Goal: Task Accomplishment & Management: Complete application form

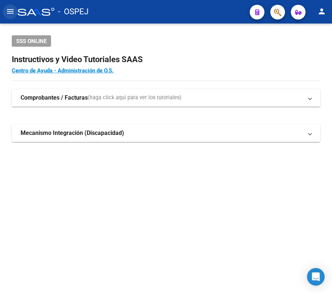
click at [8, 9] on mat-icon "menu" at bounding box center [10, 11] width 9 height 9
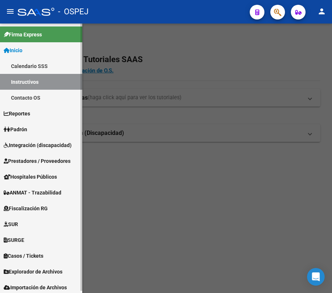
click at [27, 130] on span "Padrón" at bounding box center [16, 129] width 24 height 8
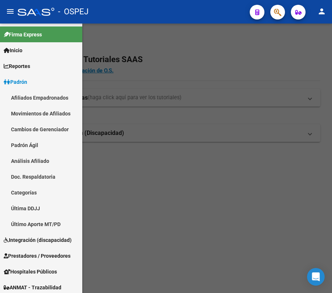
drag, startPoint x: 264, startPoint y: 60, endPoint x: 256, endPoint y: 58, distance: 7.8
click at [261, 59] on div at bounding box center [166, 158] width 332 height 269
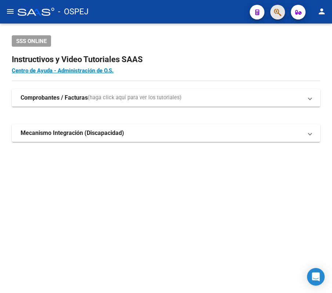
click at [272, 16] on button "button" at bounding box center [277, 12] width 15 height 15
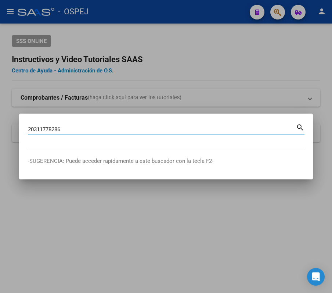
type input "20311778286"
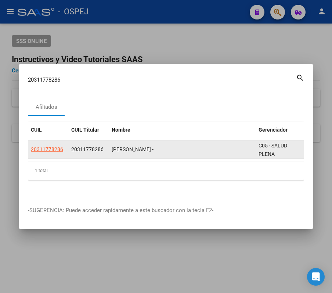
click at [65, 148] on datatable-body-cell "20311778286" at bounding box center [48, 149] width 40 height 18
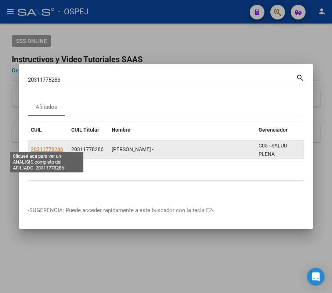
click at [55, 147] on span "20311778286" at bounding box center [47, 149] width 32 height 6
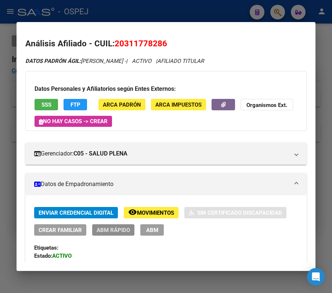
click at [124, 230] on span "ABM Rápido" at bounding box center [113, 230] width 33 height 7
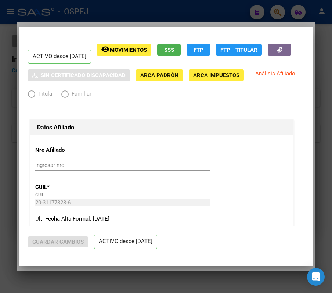
radio input "true"
type input "30-71162320-1"
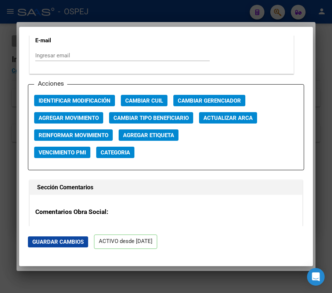
scroll to position [1029, 0]
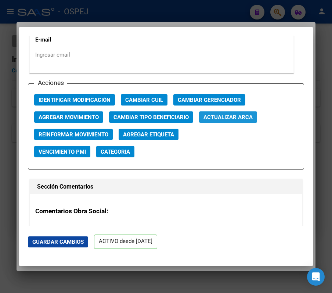
click at [215, 121] on span "Actualizar ARCA" at bounding box center [228, 117] width 49 height 7
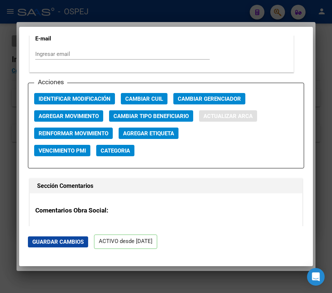
type input "ANSELMA"
type input "GUSTAVO ARIEL"
type input "1984-12-18"
type input "ALMIRANTE BROWN"
type input "ENTRE RIOS"
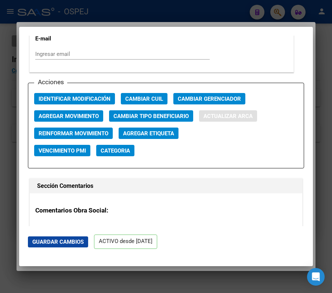
type input "127"
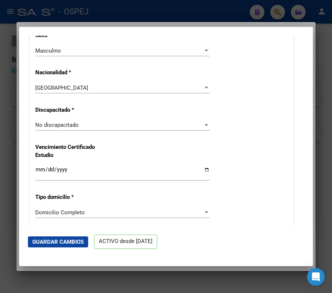
scroll to position [343, 0]
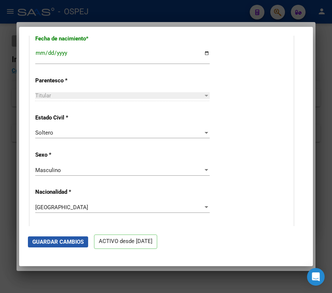
click at [71, 242] on span "Guardar Cambios" at bounding box center [57, 241] width 51 height 7
click at [9, 149] on div at bounding box center [166, 146] width 332 height 293
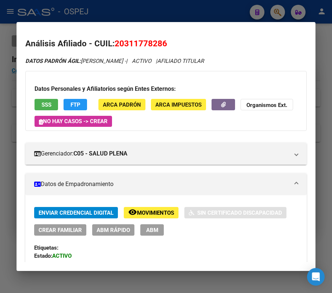
click at [9, 149] on div at bounding box center [166, 146] width 332 height 293
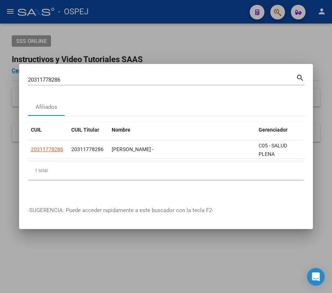
drag, startPoint x: 80, startPoint y: 82, endPoint x: 73, endPoint y: 75, distance: 9.4
click at [74, 76] on div "20311778286 Buscar (apellido, dni, cuil, nro traspaso, cuit, obra social) search" at bounding box center [166, 82] width 277 height 19
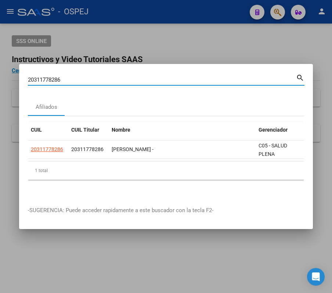
click at [73, 76] on input "20311778286" at bounding box center [162, 79] width 268 height 7
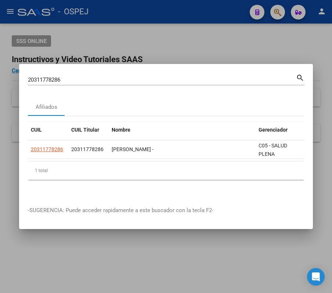
click at [67, 64] on mat-dialog-container "20311778286 Buscar (apellido, dni, cuil, nro traspaso, cuit, obra social) searc…" at bounding box center [166, 146] width 294 height 165
click at [43, 73] on div "20311778286 Buscar (apellido, dni, cuil, nro traspaso, cuit, obra social) search" at bounding box center [166, 79] width 277 height 12
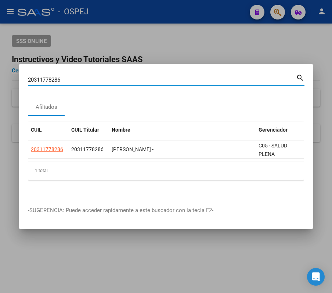
click at [39, 77] on input "20311778286" at bounding box center [162, 79] width 268 height 7
paste input "22425903"
type input "20322425903"
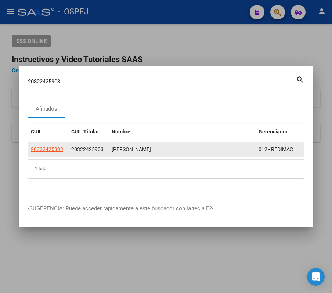
click at [54, 151] on datatable-body-cell "20322425903" at bounding box center [48, 149] width 40 height 14
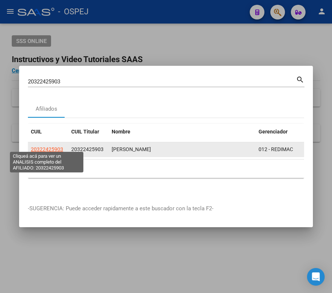
click at [51, 147] on app-link-go-to "20322425903" at bounding box center [47, 149] width 32 height 8
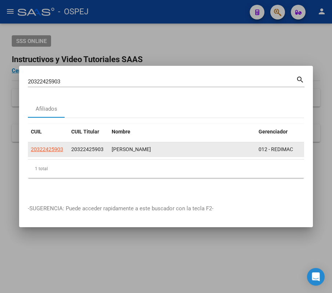
click at [51, 147] on span "20322425903" at bounding box center [47, 149] width 32 height 6
copy span "5"
type textarea "20322425903"
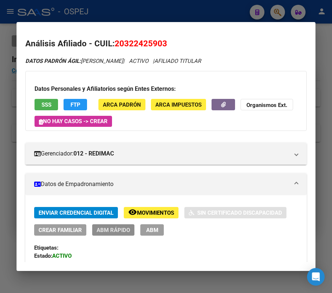
drag, startPoint x: 109, startPoint y: 232, endPoint x: 111, endPoint y: 228, distance: 4.5
click at [111, 228] on span "ABM Rápido" at bounding box center [113, 230] width 33 height 7
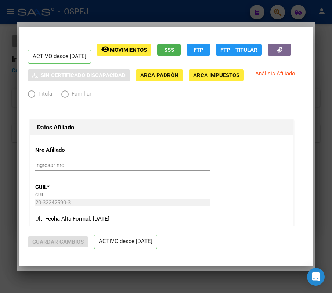
radio input "true"
type input "30-71709710-2"
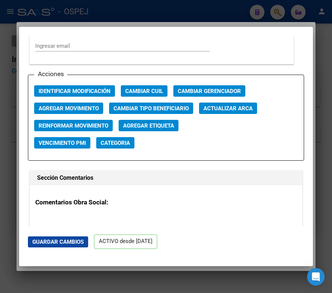
scroll to position [1028, 0]
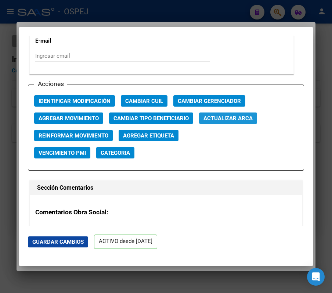
click at [254, 119] on button "Actualizar ARCA" at bounding box center [228, 117] width 58 height 11
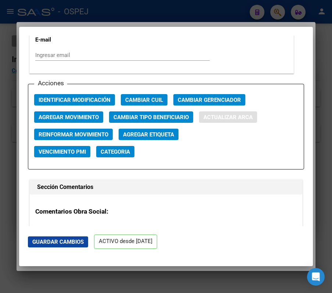
type input "DAZA"
type input "BRUNO ARMANDO"
type input "1986-05-07"
type input "VILLA SAN LOREN"
type input "4401"
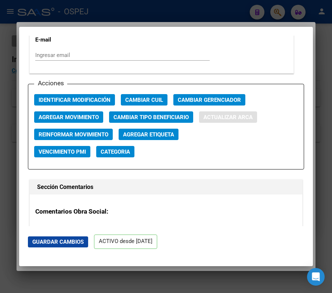
type input "MZA 11 CASA"
type input "22"
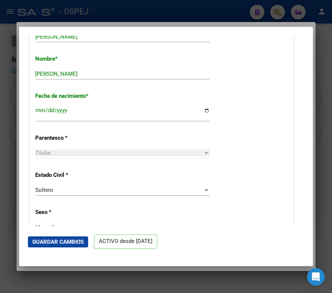
scroll to position [0, 0]
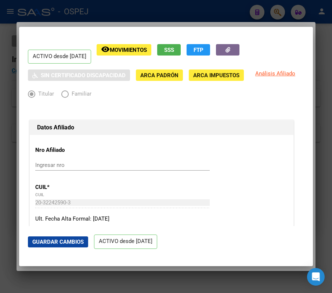
click at [59, 234] on mat-dialog-actions "Guardar Cambios ACTIVO desde 01/03/2025" at bounding box center [166, 241] width 276 height 31
click at [64, 237] on button "Guardar Cambios" at bounding box center [58, 241] width 60 height 11
drag, startPoint x: 274, startPoint y: 0, endPoint x: 281, endPoint y: 10, distance: 12.1
click at [281, 10] on div at bounding box center [166, 146] width 332 height 293
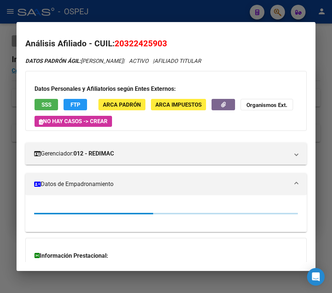
click at [281, 10] on div at bounding box center [166, 146] width 332 height 293
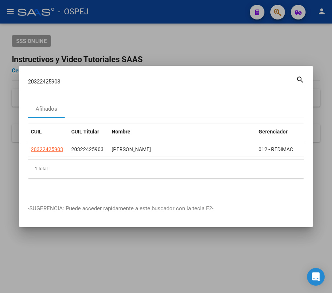
click at [203, 75] on div "20322425903 Buscar (apellido, dni, cuil, nro traspaso, cuit, obra social) search" at bounding box center [166, 81] width 277 height 12
click at [203, 79] on input "20322425903" at bounding box center [162, 81] width 268 height 7
paste input "412968906"
type input "20412968906"
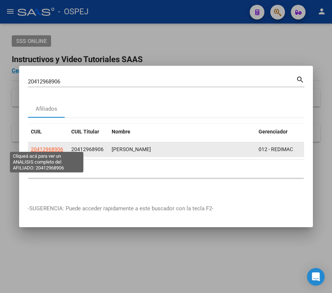
click at [49, 147] on span "20412968906" at bounding box center [47, 149] width 32 height 6
type textarea "20412968906"
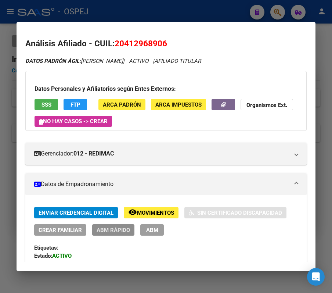
click at [126, 227] on span "ABM Rápido" at bounding box center [113, 230] width 33 height 7
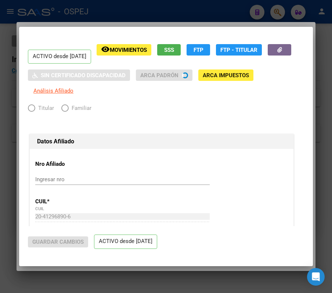
radio input "true"
type input "30-70967976-3"
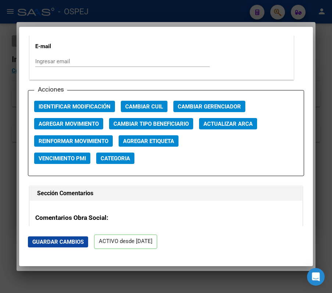
scroll to position [1002, 0]
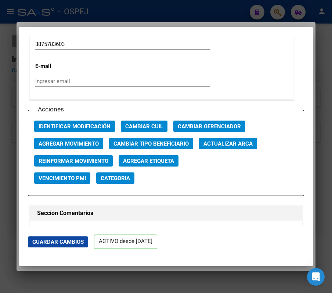
click at [244, 137] on div "Acciones Identificar Modificación Cambiar CUIL Cambiar Gerenciador Agregar Movi…" at bounding box center [166, 153] width 276 height 86
click at [247, 139] on button "Actualizar ARCA" at bounding box center [228, 143] width 58 height 11
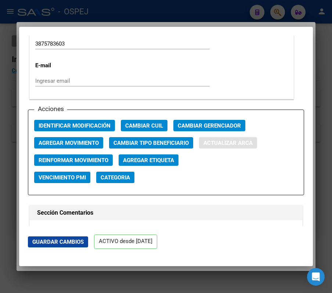
type input "RIVADENEIRA"
type input "MARIANO GABRIEL"
type input "1998-02-24"
type input "SALTA"
type input "PJE JUAN VUCENTICH"
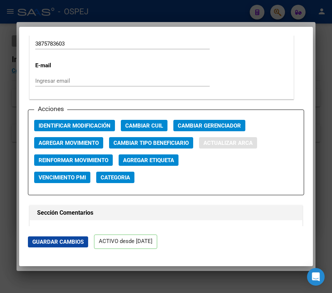
type input "384"
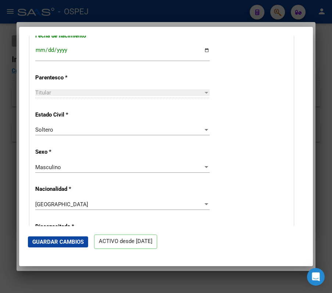
scroll to position [231, 0]
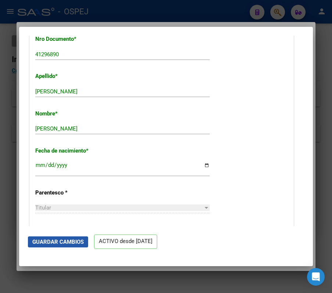
click at [61, 242] on span "Guardar Cambios" at bounding box center [57, 241] width 51 height 7
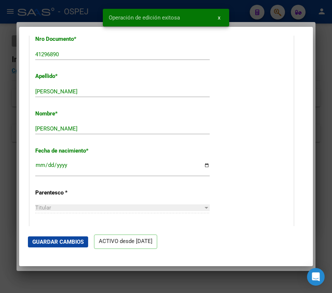
click at [12, 183] on div at bounding box center [166, 146] width 332 height 293
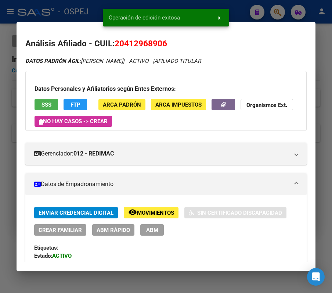
click at [250, 15] on div at bounding box center [166, 146] width 332 height 293
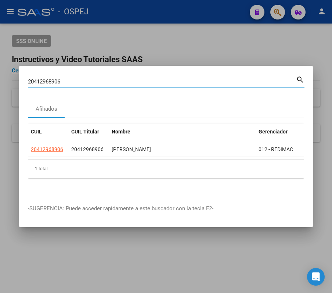
click at [275, 79] on input "20412968906" at bounding box center [162, 81] width 268 height 7
paste input "24453589"
type input "20244535896"
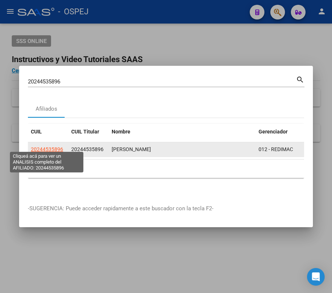
click at [51, 148] on span "20244535896" at bounding box center [47, 149] width 32 height 6
type textarea "20244535896"
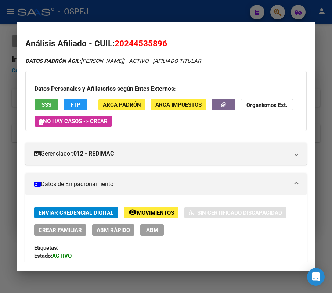
click at [114, 224] on button "ABM Rápido" at bounding box center [113, 229] width 42 height 11
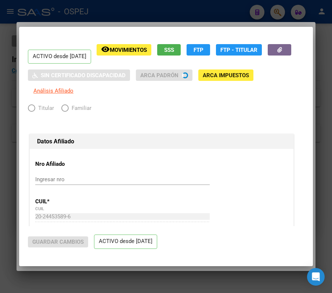
radio input "true"
type input "30-70967976-3"
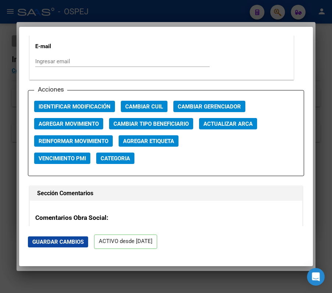
scroll to position [1017, 0]
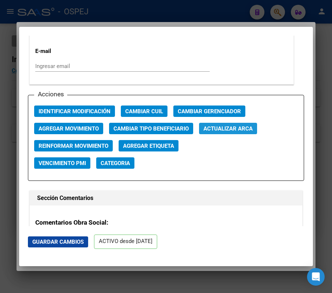
click at [254, 129] on button "Actualizar ARCA" at bounding box center [228, 128] width 58 height 11
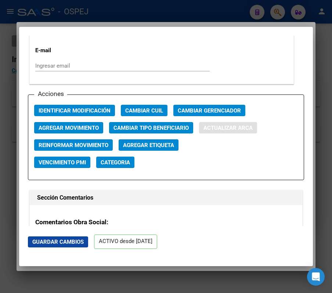
type input "CARECCHIO CARLOS ENRIQUE"
type input "1975-03-30"
type input "SALTA"
type input "AMEGHINO"
type input "529"
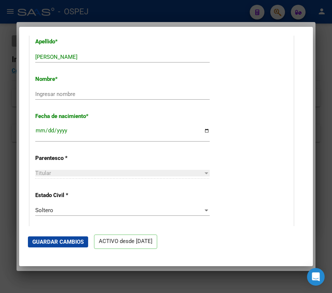
scroll to position [236, 0]
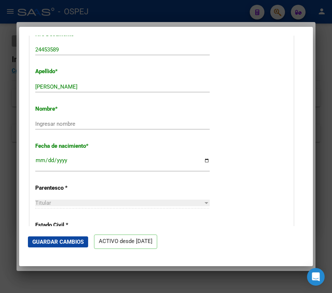
click at [269, 15] on div at bounding box center [166, 146] width 332 height 293
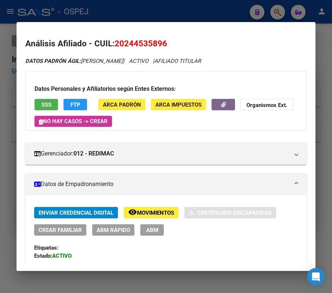
click at [268, 11] on div at bounding box center [166, 146] width 332 height 293
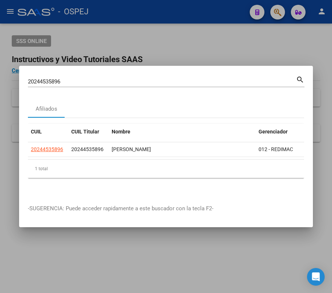
click at [201, 67] on mat-dialog-container "20244535896 Buscar (apellido, dni, cuil, nro traspaso, cuit, obra social) searc…" at bounding box center [166, 146] width 294 height 161
click at [205, 82] on div "20244535896 Buscar (apellido, dni, cuil, nro traspaso, cuit, obra social)" at bounding box center [162, 81] width 268 height 11
click at [203, 76] on div "20244535896 Buscar (apellido, dni, cuil, nro traspaso, cuit, obra social)" at bounding box center [162, 81] width 268 height 11
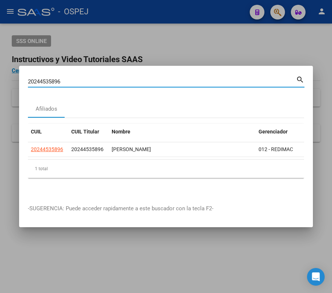
paste input "27308027649"
click at [203, 76] on div "2024453589627308027649 Buscar (apellido, dni, cuil, nro traspaso, cuit, obra so…" at bounding box center [162, 81] width 268 height 11
click at [208, 80] on input "2024453589627308027649" at bounding box center [162, 81] width 268 height 7
paste input
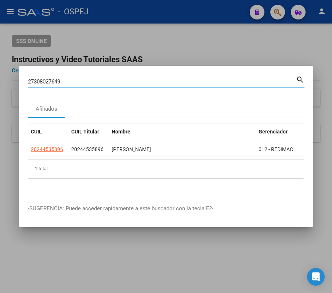
type input "27308027649"
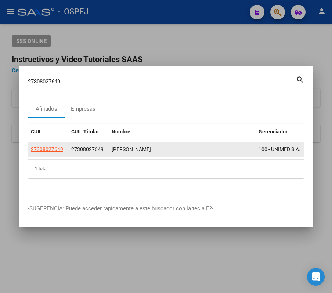
click at [64, 145] on div "27308027649" at bounding box center [48, 149] width 35 height 8
click at [60, 145] on app-link-go-to "27308027649" at bounding box center [47, 149] width 32 height 8
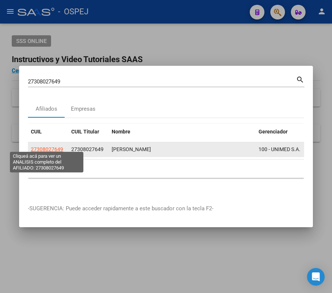
click at [51, 146] on span "27308027649" at bounding box center [47, 149] width 32 height 6
type textarea "27308027649"
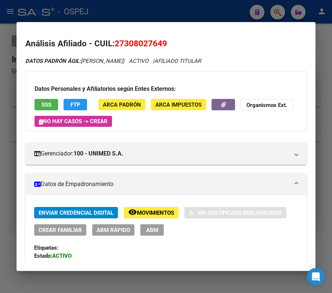
click at [121, 224] on div "Enviar Credencial Digital remove_red_eye Movimientos Sin Certificado Discapacid…" at bounding box center [166, 221] width 264 height 29
click at [122, 228] on span "ABM Rápido" at bounding box center [113, 230] width 33 height 7
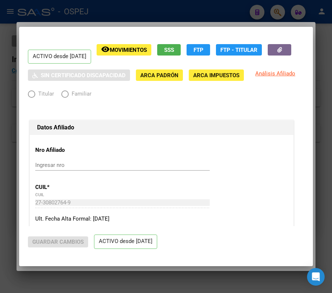
radio input "true"
type input "30-67868489-5"
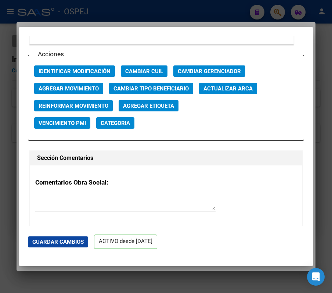
scroll to position [1082, 0]
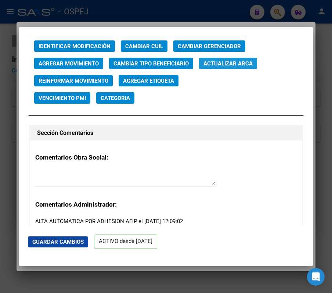
click at [227, 64] on span "Actualizar ARCA" at bounding box center [228, 63] width 49 height 7
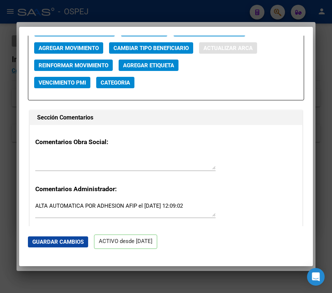
type input "SCORTECHINI"
type input "DANIELA"
type input "1984-05-13"
type input "EL TREBOL"
type input "2535"
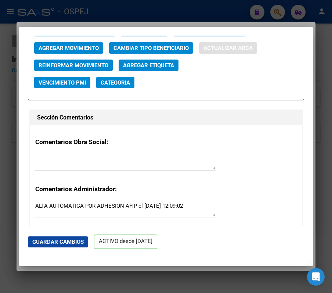
type input "fernando bianchi"
type input "1188"
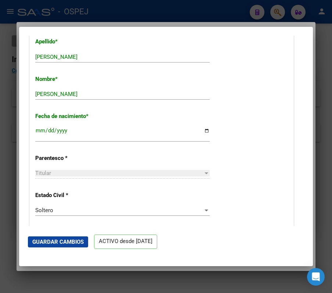
scroll to position [231, 0]
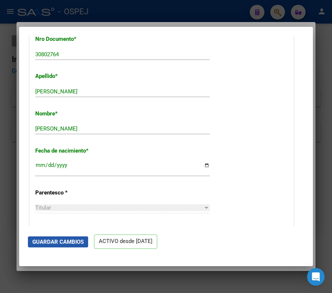
click at [54, 241] on span "Guardar Cambios" at bounding box center [57, 241] width 51 height 7
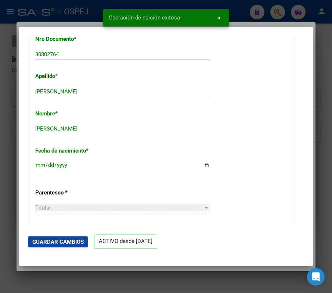
click at [7, 163] on div at bounding box center [166, 146] width 332 height 293
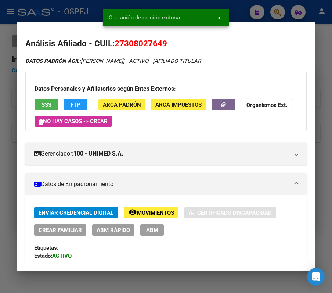
click at [7, 163] on div at bounding box center [166, 146] width 332 height 293
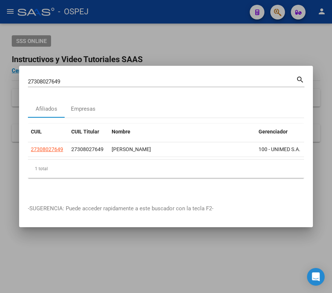
click at [197, 67] on mat-dialog-container "27308027649 Buscar (apellido, dni, cuil, nro traspaso, cuit, obra social) searc…" at bounding box center [166, 146] width 294 height 161
click at [199, 75] on div "27308027649 Buscar (apellido, dni, cuil, nro traspaso, cuit, obra social) search" at bounding box center [166, 81] width 277 height 12
click at [202, 78] on input "27308027649" at bounding box center [162, 81] width 268 height 7
paste input "0200751524"
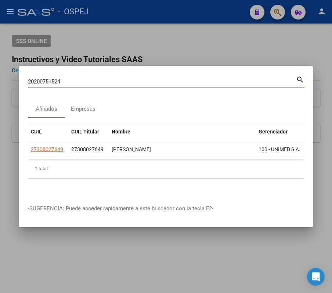
type input "20200751524"
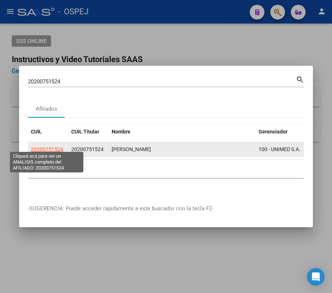
click at [56, 146] on span "20200751524" at bounding box center [47, 149] width 32 height 6
type textarea "20200751524"
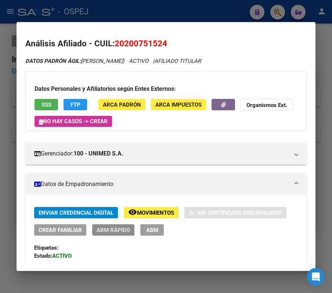
click at [118, 227] on span "ABM Rápido" at bounding box center [113, 230] width 33 height 7
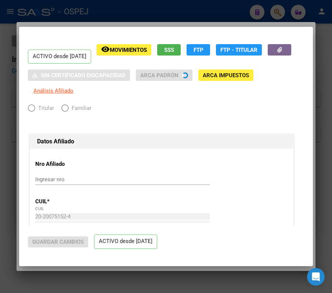
radio input "true"
type input "30-50001091-2"
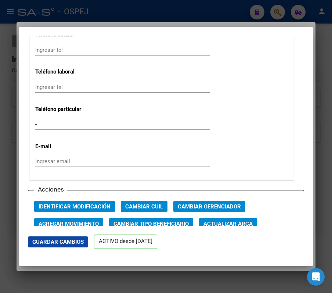
scroll to position [957, 0]
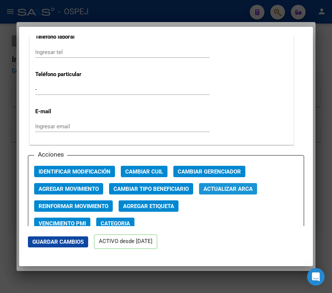
click at [237, 186] on span "Actualizar ARCA" at bounding box center [228, 189] width 49 height 7
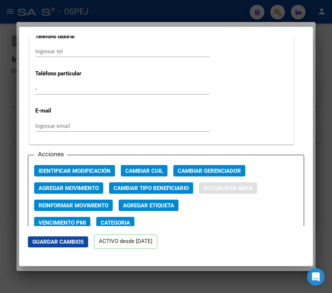
type input "ARELLANO"
type input "GABRIEL GUSTAVO"
type input "1968-02-10"
type input "TULUMBA"
type input "5203"
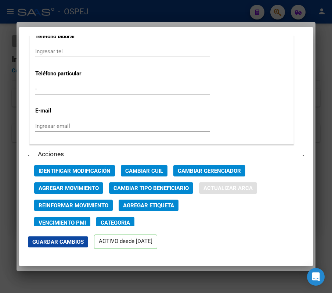
type input "SANTA ROSA"
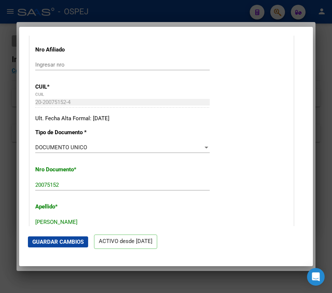
scroll to position [186, 0]
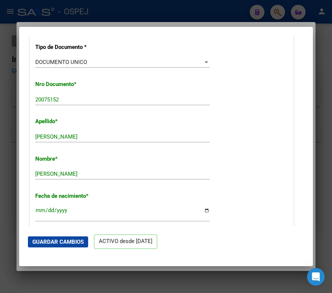
drag, startPoint x: 86, startPoint y: 235, endPoint x: 72, endPoint y: 236, distance: 13.6
click at [72, 236] on mat-dialog-actions "Guardar Cambios ACTIVO desde 01/03/2025" at bounding box center [166, 241] width 276 height 31
click at [74, 238] on span "Guardar Cambios" at bounding box center [57, 241] width 51 height 7
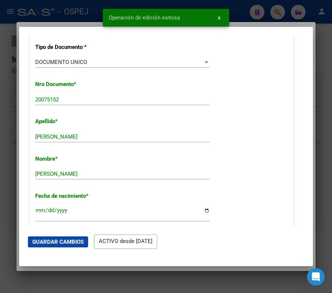
click at [7, 124] on div at bounding box center [166, 146] width 332 height 293
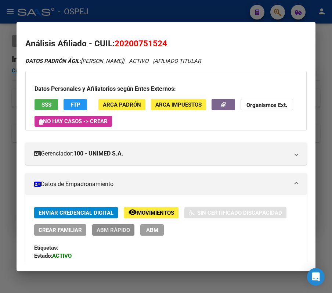
click at [126, 228] on span "ABM Rápido" at bounding box center [113, 230] width 33 height 7
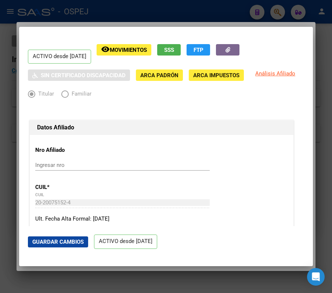
radio input "true"
type input "30-50001091-2"
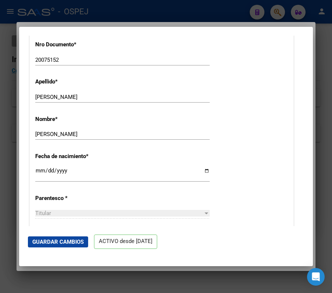
scroll to position [341, 0]
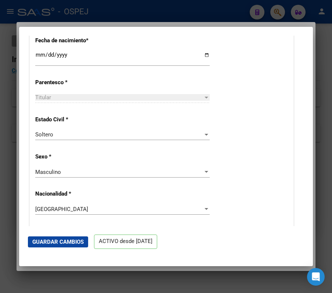
click at [206, 19] on div at bounding box center [166, 146] width 332 height 293
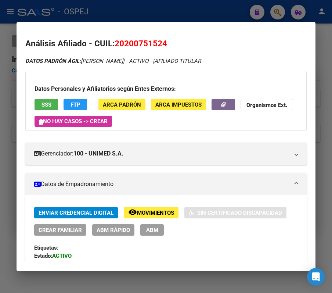
click at [180, 12] on div at bounding box center [166, 146] width 332 height 293
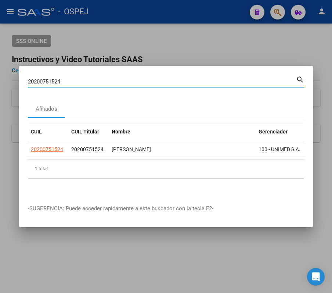
click at [124, 78] on input "20200751524" at bounding box center [162, 81] width 268 height 7
paste input "394970981"
type input "20394970981"
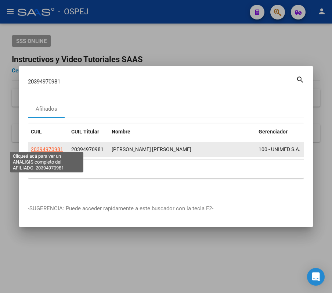
click at [49, 146] on span "20394970981" at bounding box center [47, 149] width 32 height 6
type textarea "20394970981"
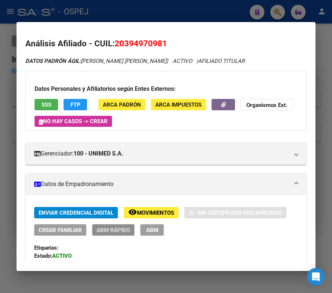
click at [109, 232] on span "ABM Rápido" at bounding box center [113, 230] width 33 height 7
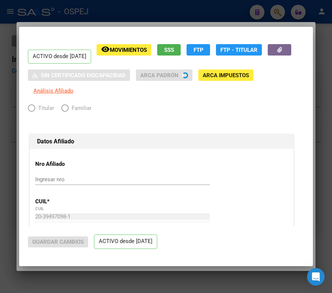
radio input "true"
type input "30-69823808-5"
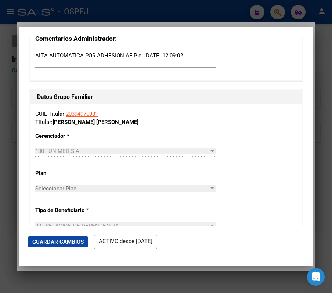
scroll to position [1053, 0]
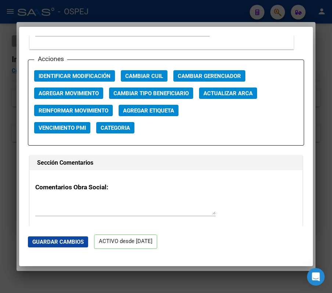
click at [245, 90] on span "Actualizar ARCA" at bounding box center [228, 93] width 49 height 7
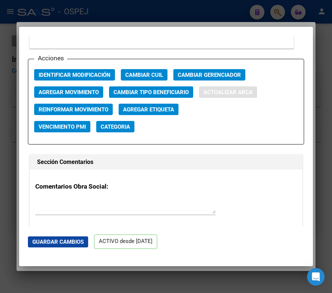
type input "ARIAS"
type input "NICOLAS DANIEL"
type input "1996-02-18"
type input "CORDOBA CAPITAL"
type input "5001"
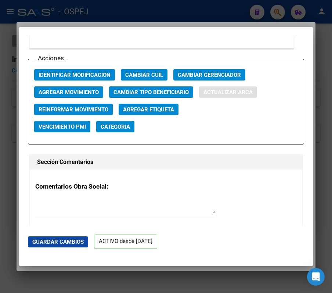
type input "IGARZABAL"
type input "1796"
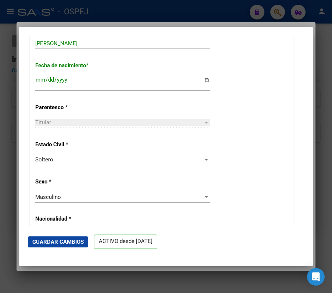
scroll to position [276, 0]
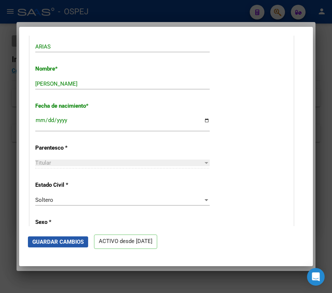
click at [55, 243] on span "Guardar Cambios" at bounding box center [57, 241] width 51 height 7
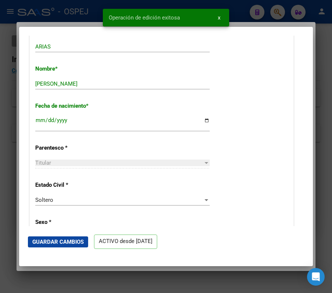
click at [10, 119] on div at bounding box center [166, 146] width 332 height 293
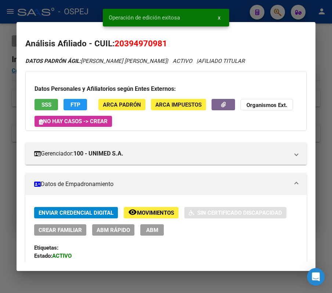
click at [71, 10] on div at bounding box center [166, 146] width 332 height 293
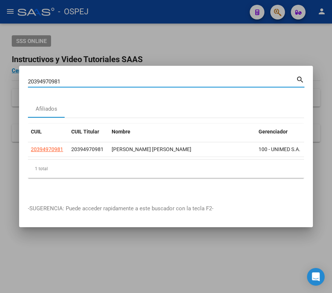
click at [253, 78] on input "20394970981" at bounding box center [162, 81] width 268 height 7
paste input "79726659"
type input "20379726659"
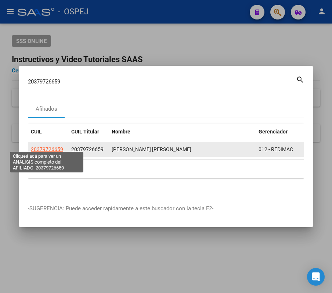
click at [53, 146] on span "20379726659" at bounding box center [47, 149] width 32 height 6
type textarea "20379726659"
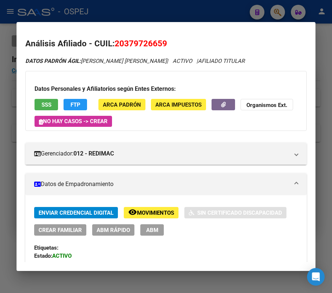
click at [93, 229] on button "ABM Rápido" at bounding box center [113, 229] width 42 height 11
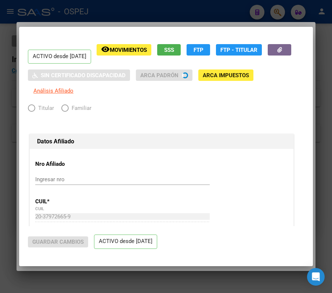
radio input "true"
type input "30-71242874-7"
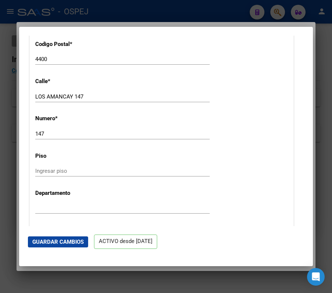
scroll to position [992, 0]
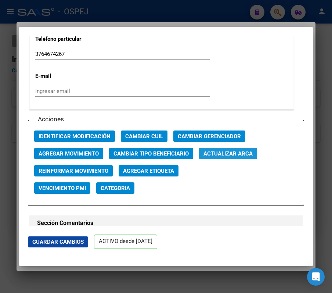
click at [242, 159] on button "Actualizar ARCA" at bounding box center [228, 153] width 58 height 11
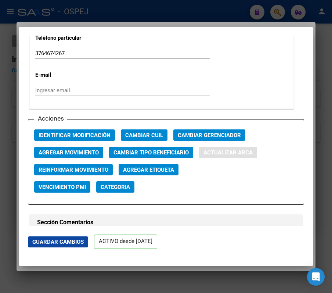
type input "CAMPOS ARANDA"
type input "JOAQUIN NICOLAS"
type input "1994-07-28"
type input "SALTA"
type input "LOS AMANCAY"
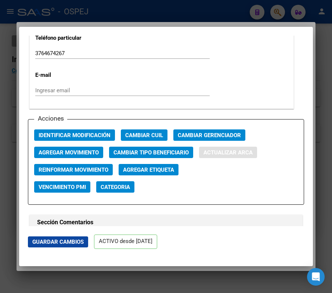
type input "147"
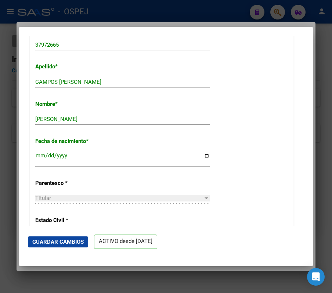
scroll to position [186, 0]
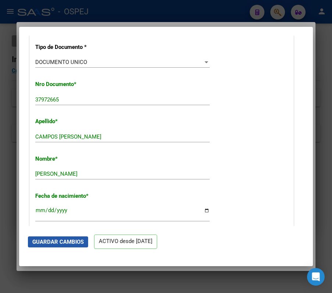
click at [80, 238] on span "Guardar Cambios" at bounding box center [57, 241] width 51 height 7
